Goal: Task Accomplishment & Management: Use online tool/utility

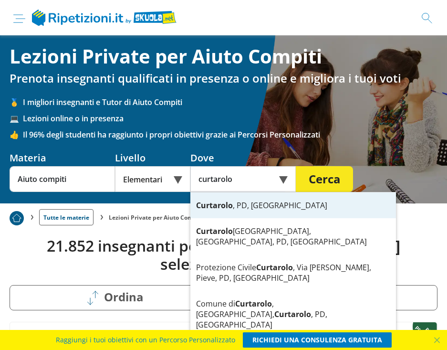
click at [246, 204] on div "Curtarolo , PD, Italia" at bounding box center [293, 205] width 206 height 26
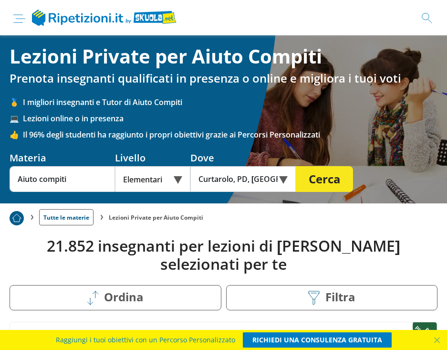
type input "Curtarolo, PD, [GEOGRAPHIC_DATA]"
click at [315, 181] on button "Cerca" at bounding box center [324, 179] width 57 height 26
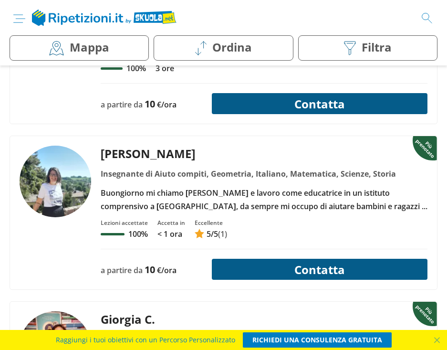
scroll to position [382, 0]
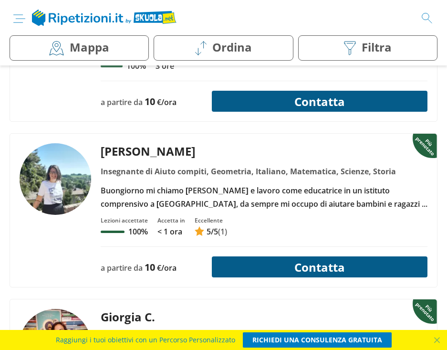
click at [306, 268] on button "Contatta" at bounding box center [320, 266] width 216 height 21
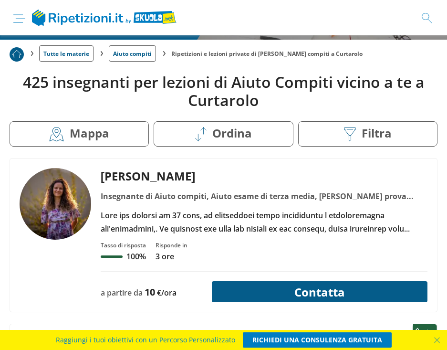
scroll to position [95, 0]
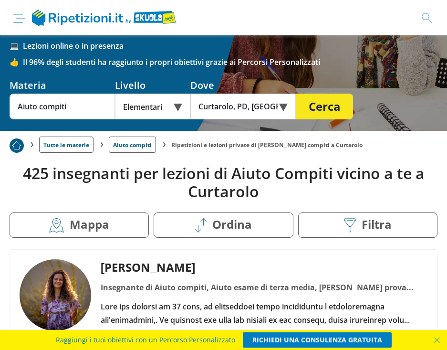
click at [77, 223] on button "Mappa" at bounding box center [79, 225] width 139 height 26
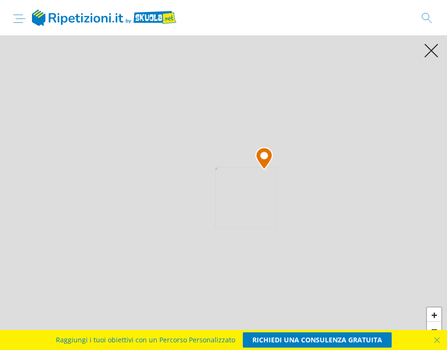
scroll to position [372, 0]
